Goal: Find specific page/section: Find specific page/section

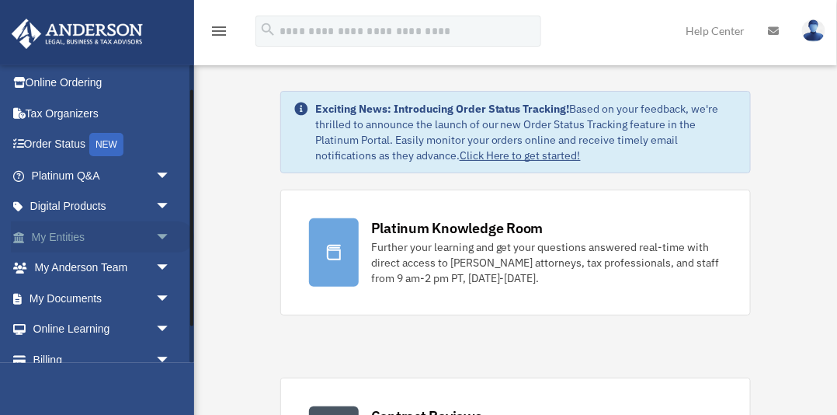
scroll to position [30, 0]
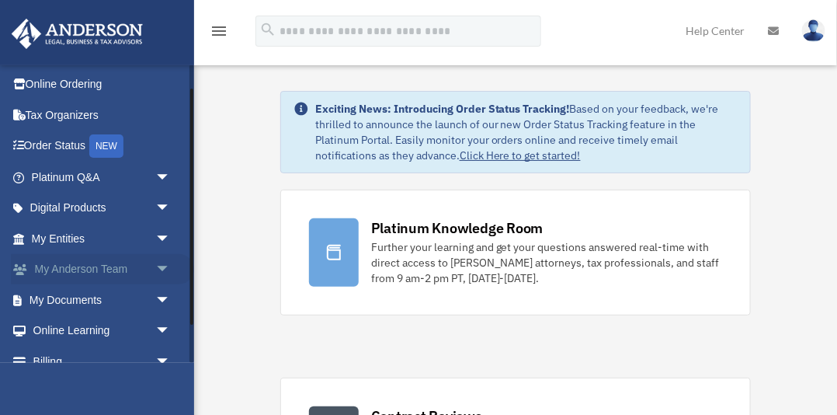
click at [162, 265] on span "arrow_drop_down" at bounding box center [170, 270] width 31 height 32
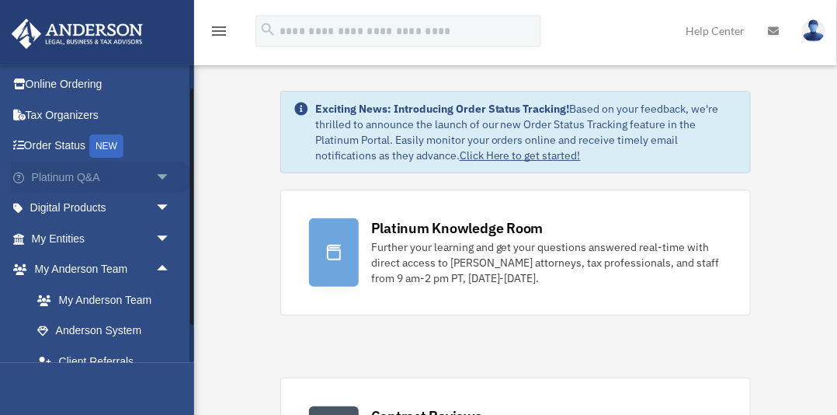
click at [90, 176] on link "Platinum Q&A arrow_drop_down" at bounding box center [102, 177] width 183 height 31
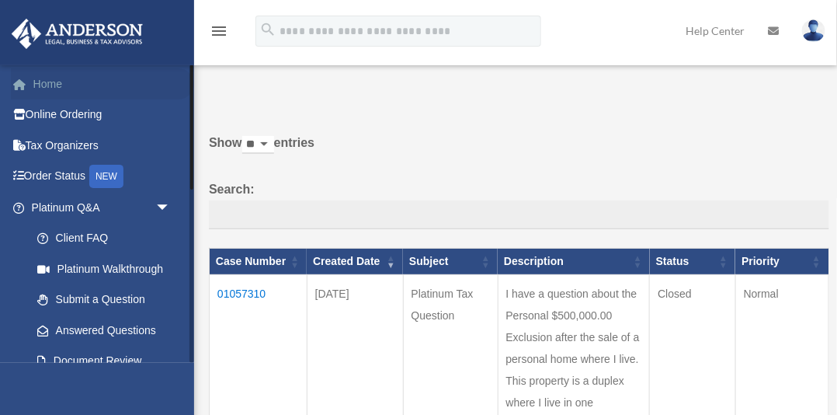
click at [51, 83] on link "Home" at bounding box center [102, 83] width 183 height 31
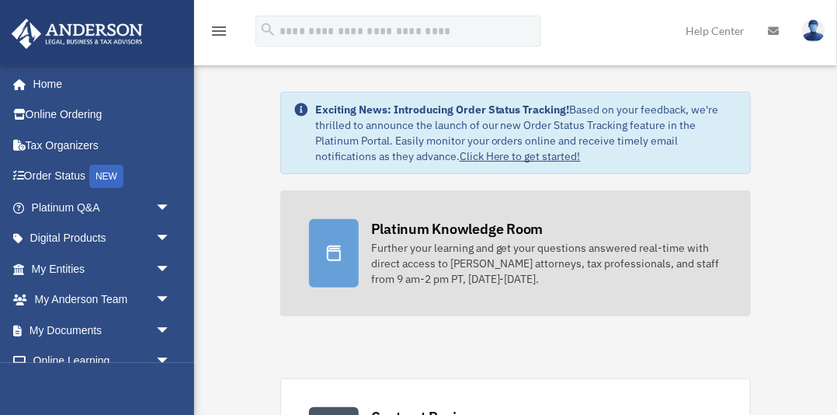
click at [407, 235] on div "Platinum Knowledge Room" at bounding box center [457, 228] width 172 height 19
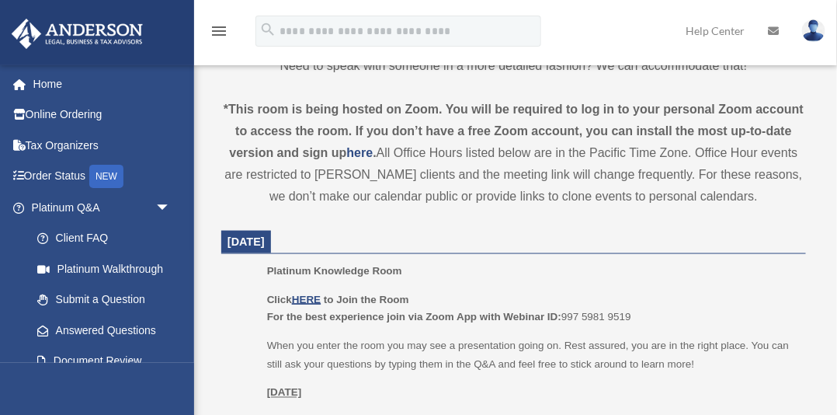
scroll to position [527, 0]
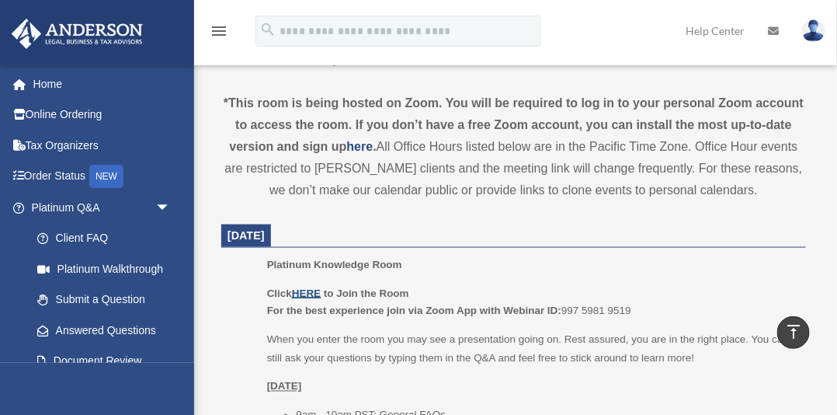
click at [312, 291] on u "HERE" at bounding box center [306, 293] width 29 height 12
